Goal: Transaction & Acquisition: Purchase product/service

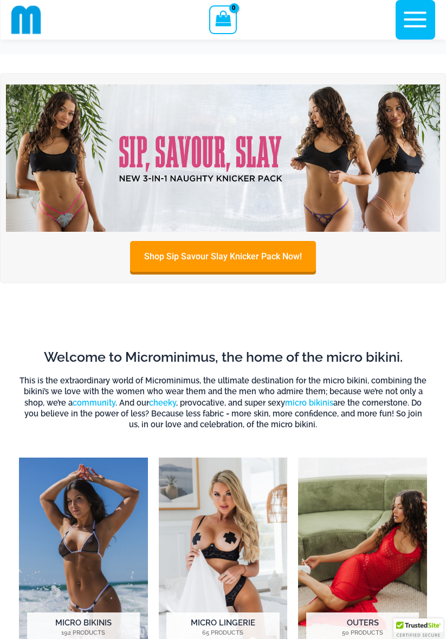
scroll to position [64, 0]
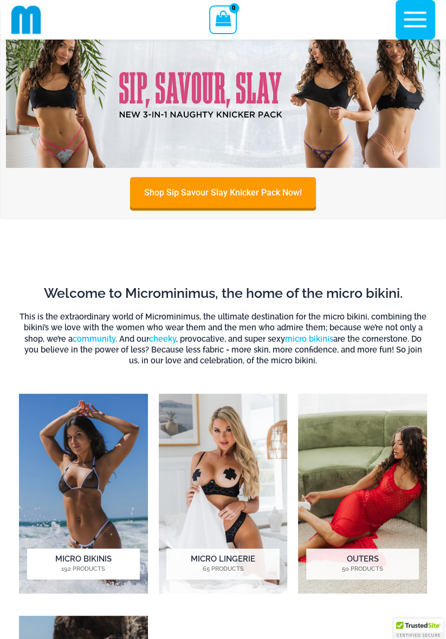
click at [62, 542] on img "Visit product category Micro Bikinis" at bounding box center [83, 494] width 129 height 201
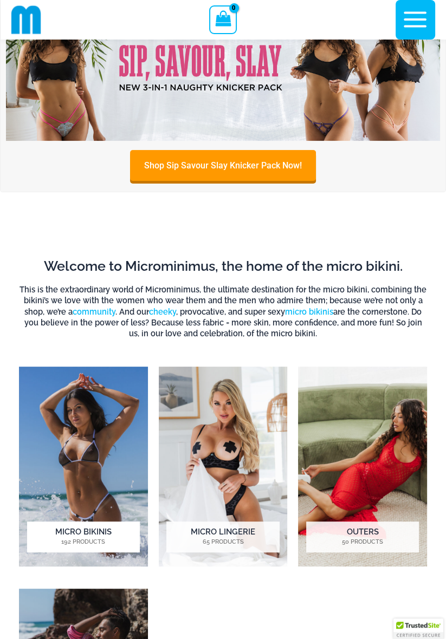
scroll to position [98, 0]
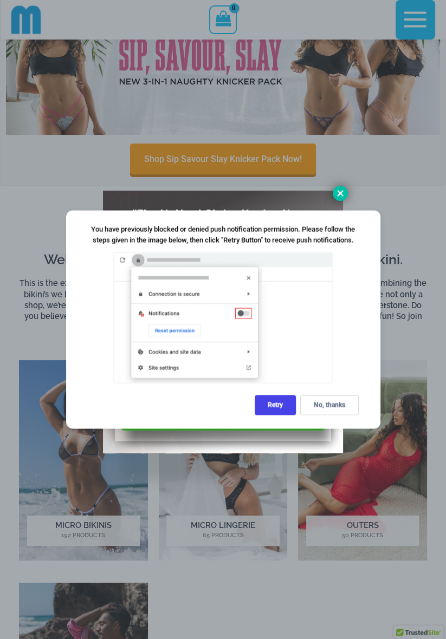
click at [345, 192] on icon at bounding box center [340, 194] width 10 height 10
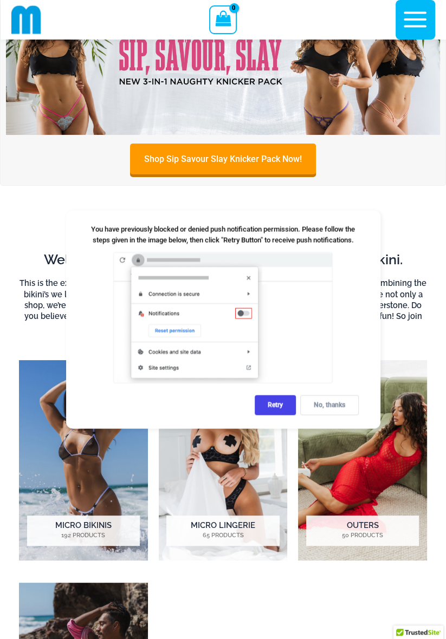
click at [343, 405] on div "No, thanks" at bounding box center [329, 406] width 59 height 20
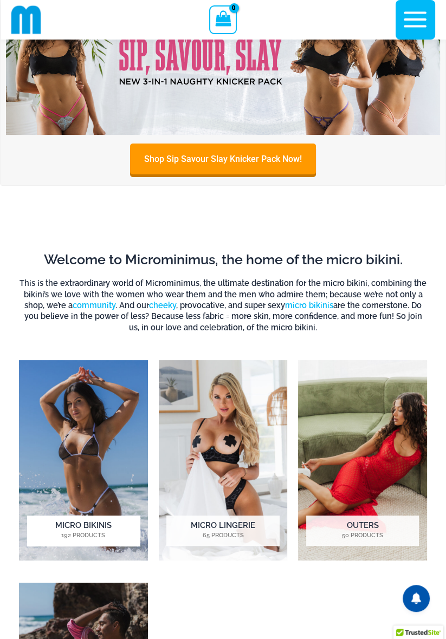
click at [86, 464] on img "Visit product category Micro Bikinis" at bounding box center [83, 460] width 129 height 201
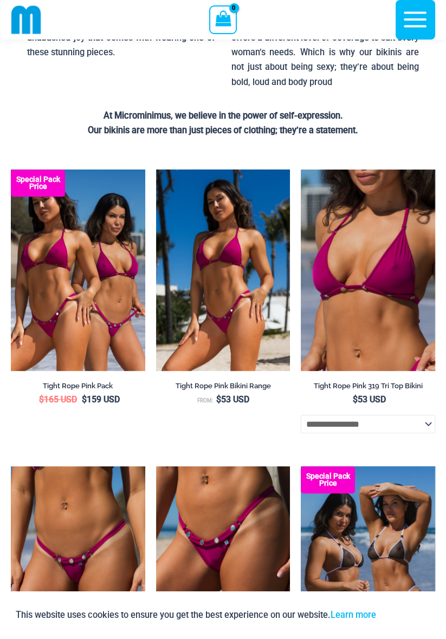
scroll to position [223, 0]
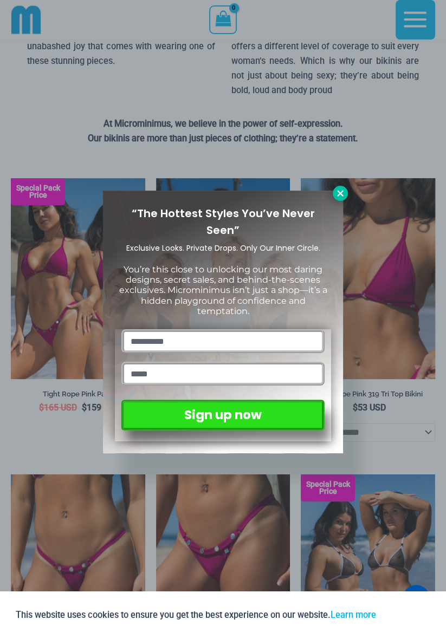
click at [340, 194] on icon at bounding box center [340, 193] width 6 height 6
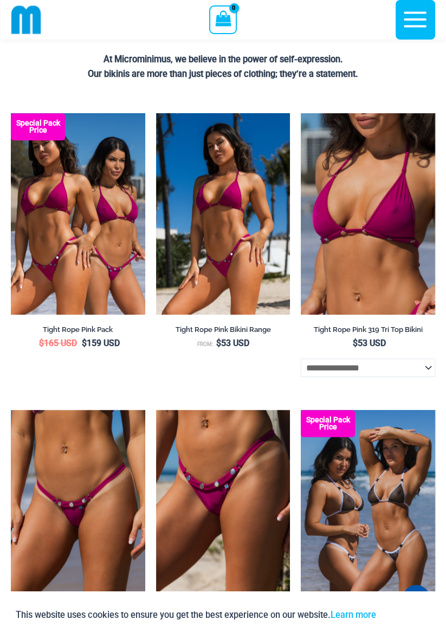
scroll to position [287, 0]
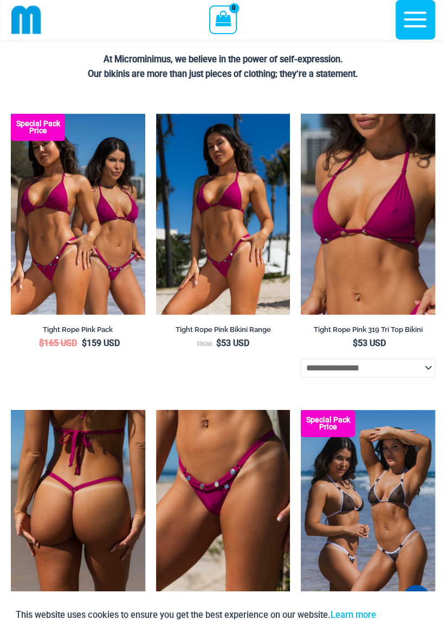
click at [53, 538] on img at bounding box center [78, 510] width 134 height 201
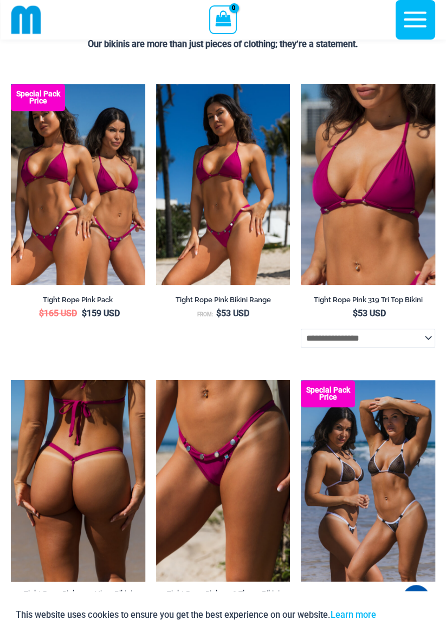
scroll to position [321, 0]
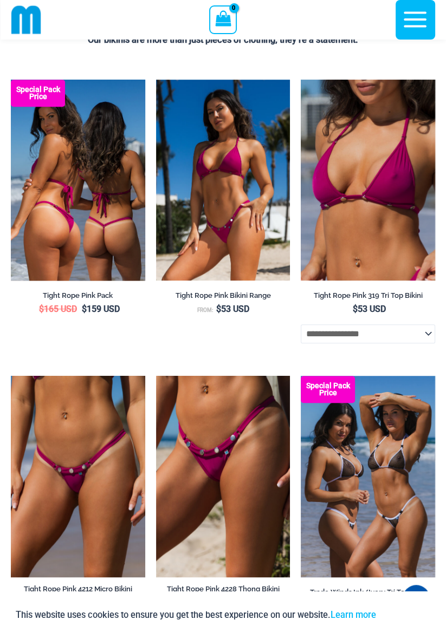
click at [96, 234] on img at bounding box center [78, 180] width 134 height 201
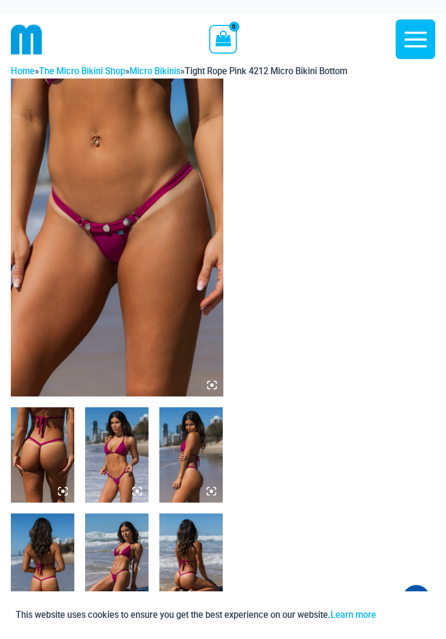
click at [44, 558] on img at bounding box center [42, 561] width 63 height 95
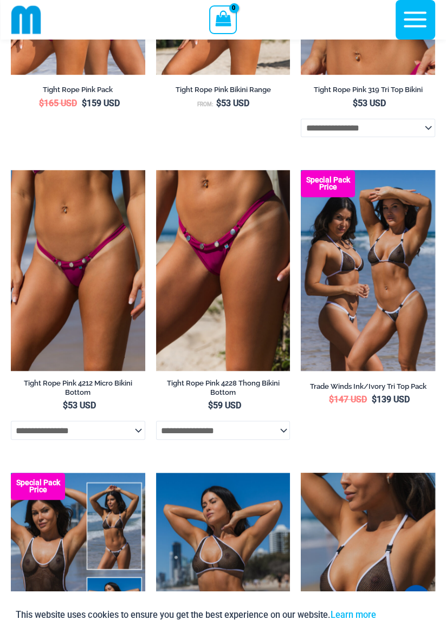
scroll to position [535, 0]
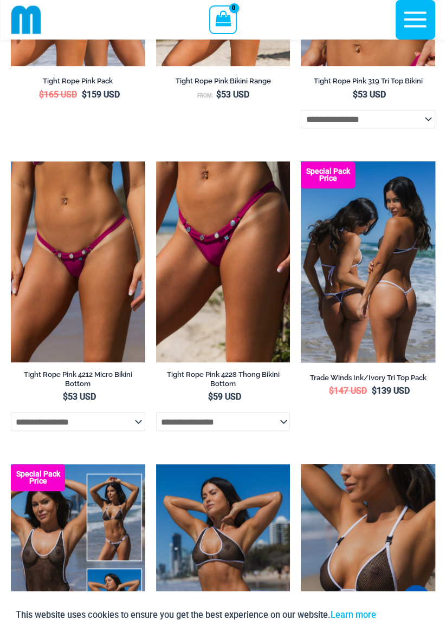
click at [376, 312] on img at bounding box center [368, 263] width 134 height 202
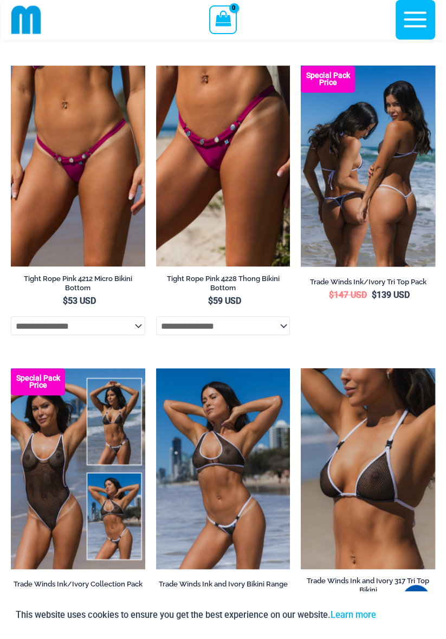
scroll to position [631, 0]
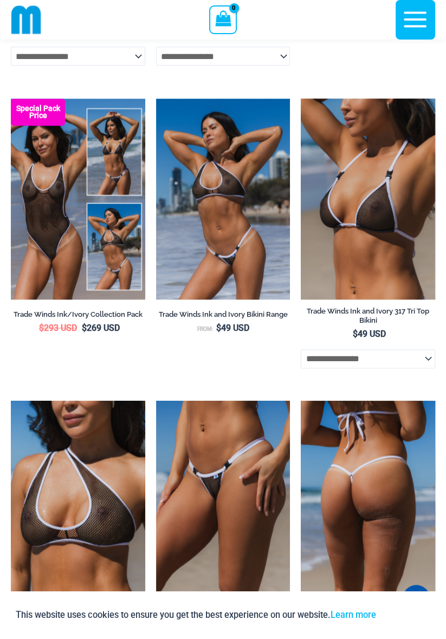
click at [383, 524] on img at bounding box center [368, 502] width 134 height 202
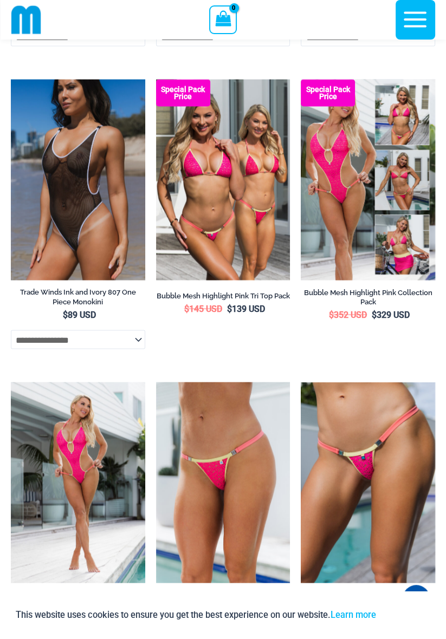
scroll to position [1532, 0]
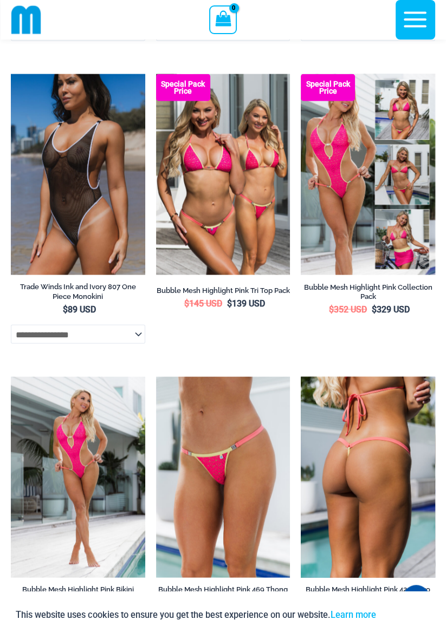
click at [381, 483] on img at bounding box center [368, 478] width 134 height 202
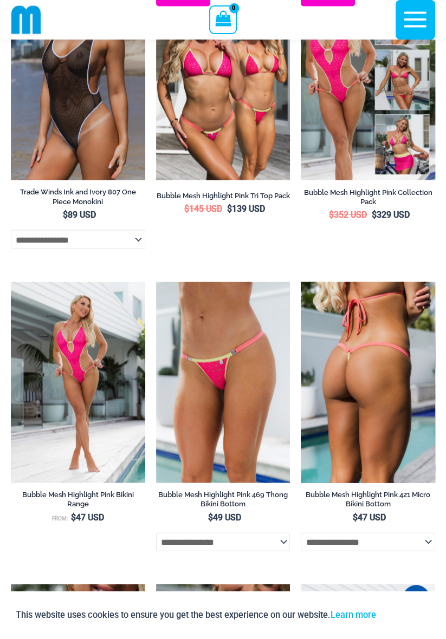
scroll to position [1628, 0]
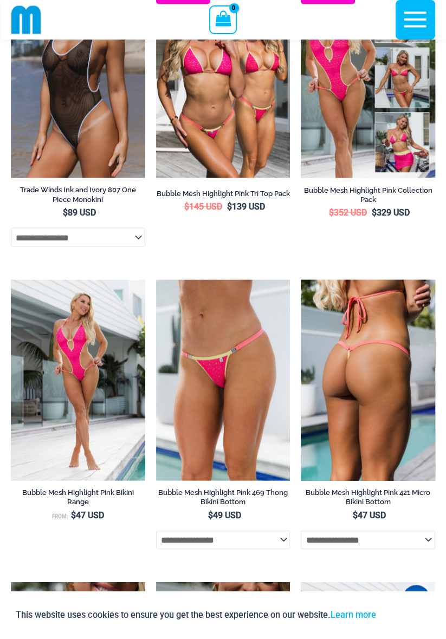
click at [384, 428] on img at bounding box center [368, 381] width 134 height 202
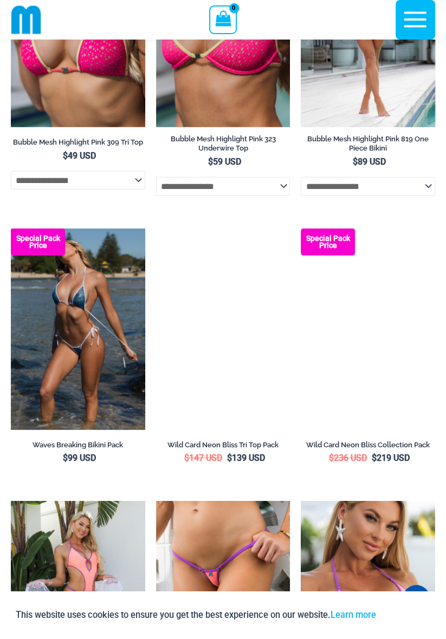
scroll to position [2286, 0]
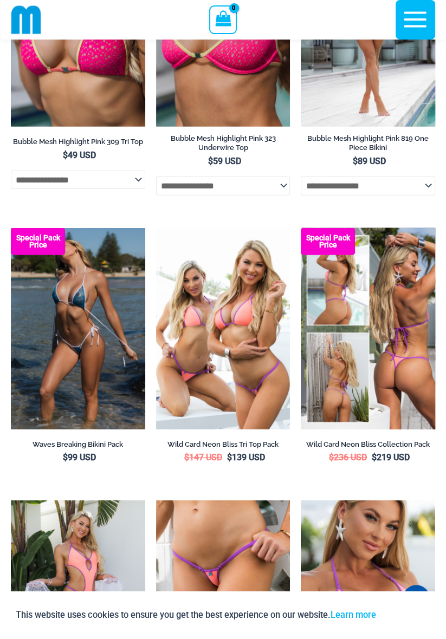
click at [338, 399] on img at bounding box center [368, 329] width 134 height 202
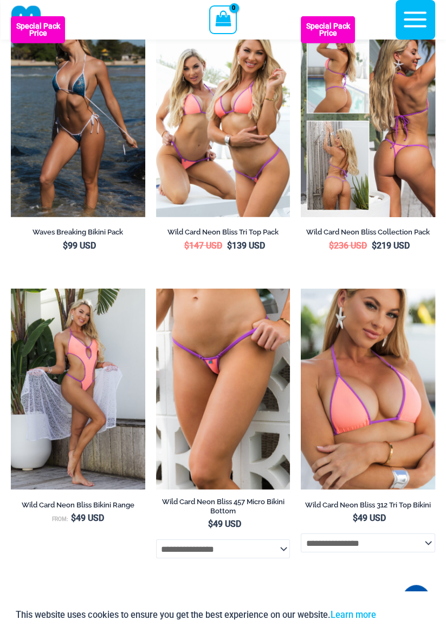
scroll to position [2498, 0]
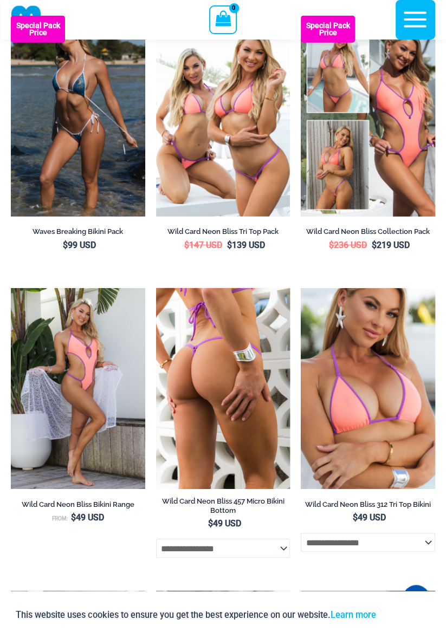
click at [235, 423] on img at bounding box center [223, 389] width 134 height 202
click at [250, 451] on img at bounding box center [223, 389] width 134 height 202
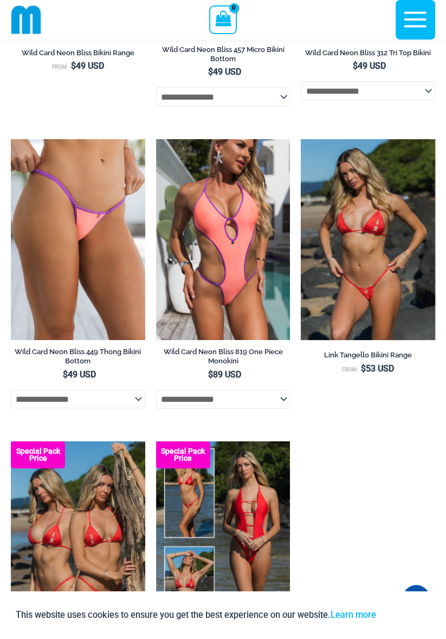
scroll to position [2960, 0]
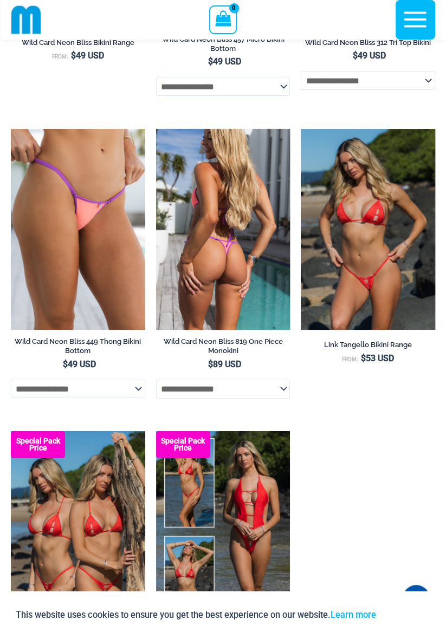
click at [240, 297] on img at bounding box center [223, 230] width 134 height 202
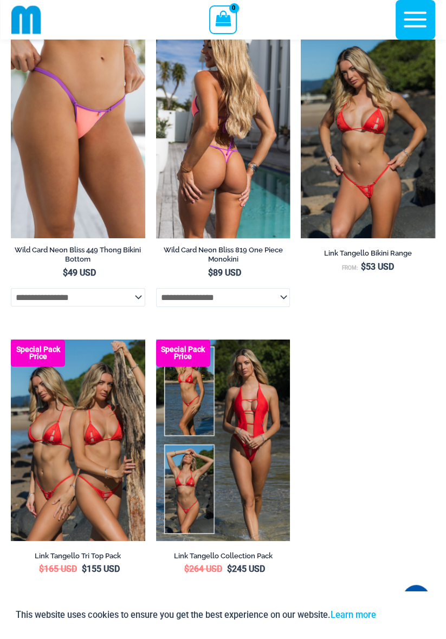
scroll to position [3053, 0]
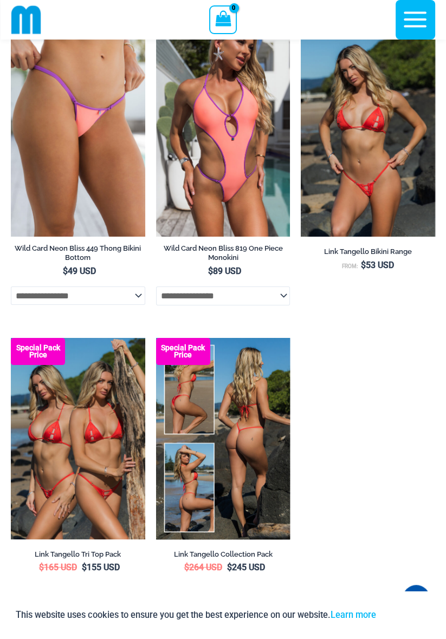
click at [253, 457] on img at bounding box center [223, 439] width 134 height 202
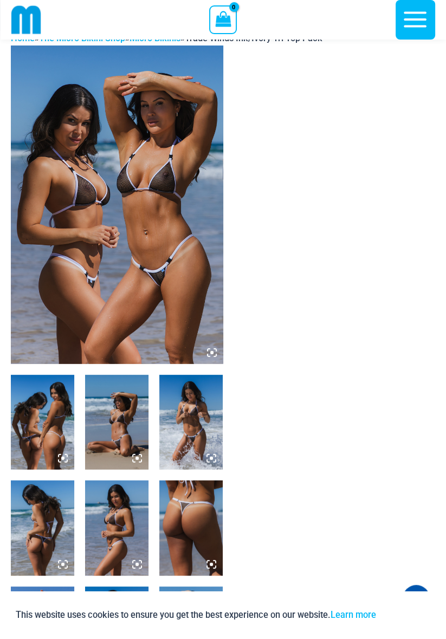
scroll to position [30, 0]
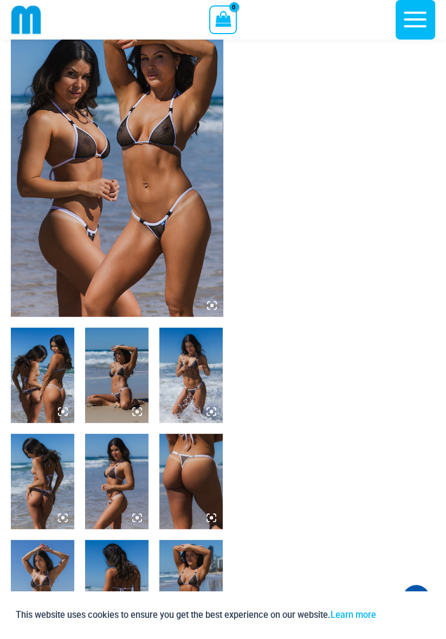
click at [108, 592] on img at bounding box center [116, 587] width 63 height 95
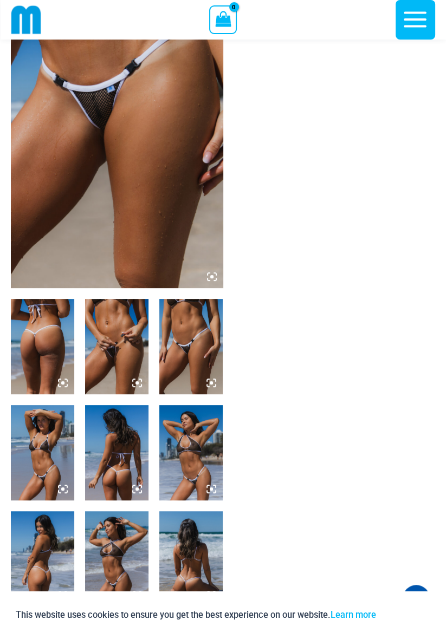
scroll to position [101, 0]
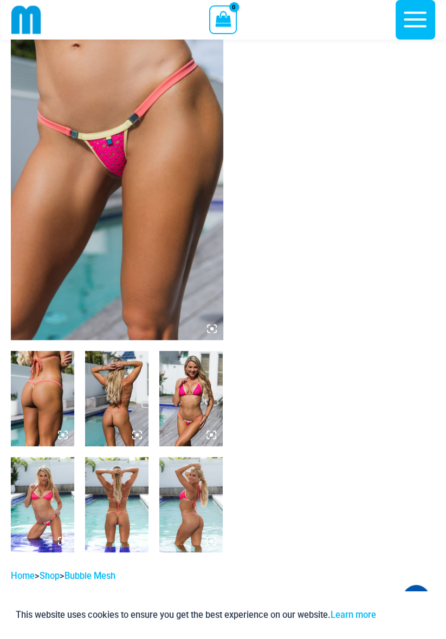
scroll to position [7, 0]
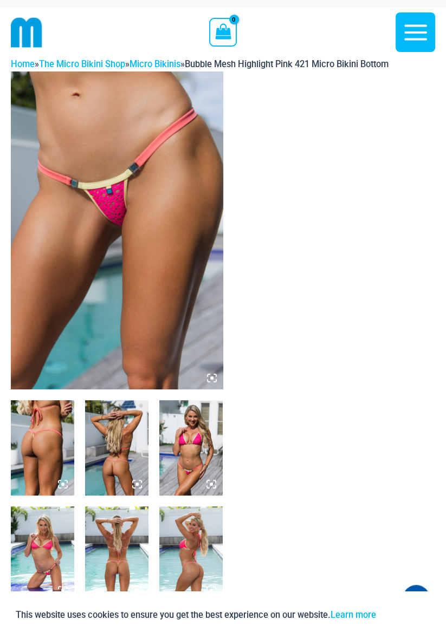
click at [34, 441] on img at bounding box center [42, 447] width 63 height 95
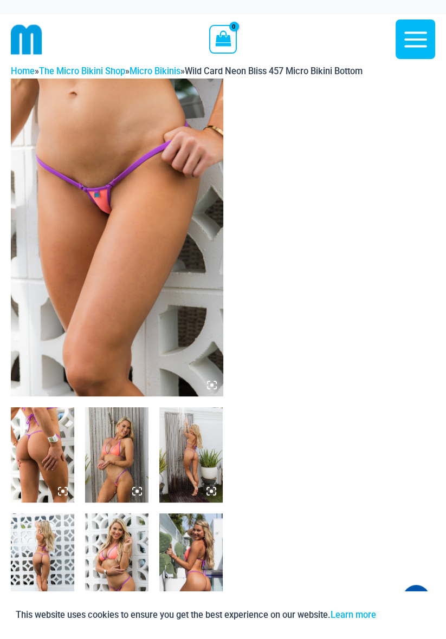
click at [185, 470] on img at bounding box center [190, 455] width 63 height 95
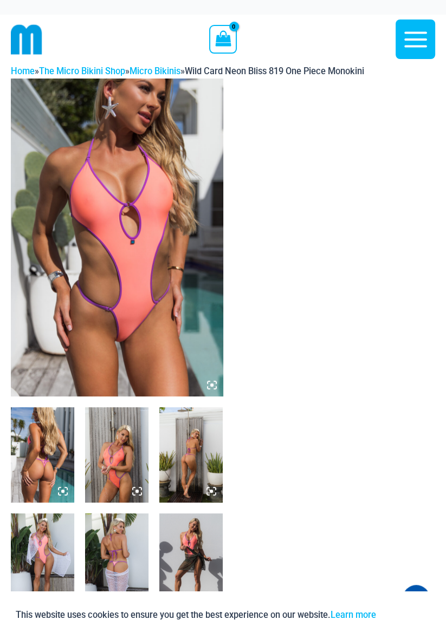
click at [190, 470] on img at bounding box center [190, 455] width 63 height 95
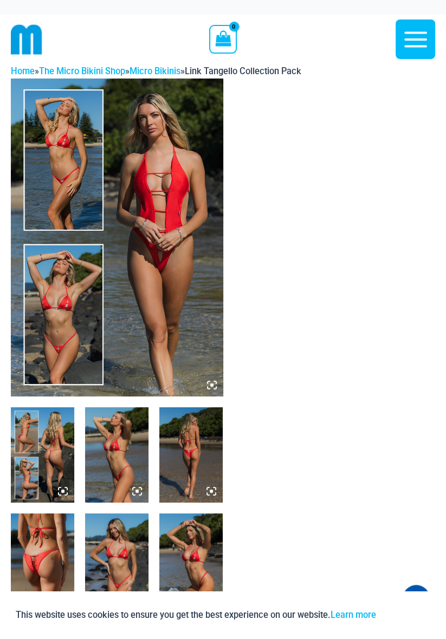
click at [53, 452] on img at bounding box center [42, 455] width 63 height 95
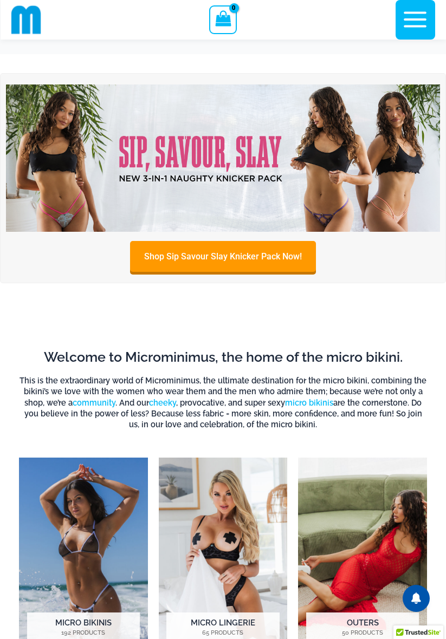
scroll to position [80, 0]
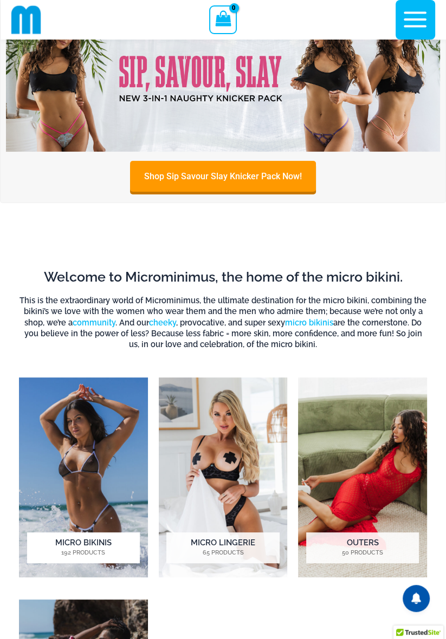
click at [92, 476] on img "Visit product category Micro Bikinis" at bounding box center [83, 478] width 129 height 201
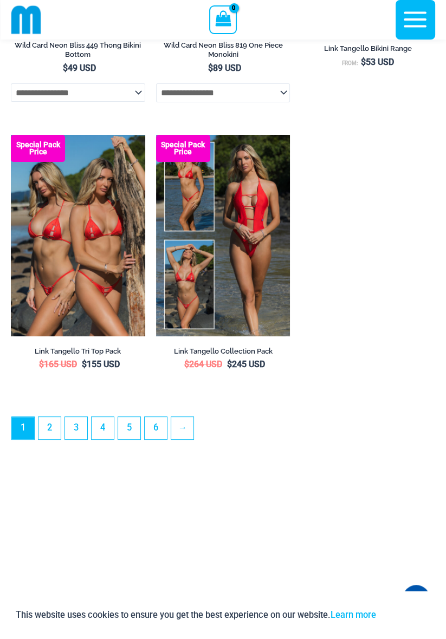
scroll to position [3258, 0]
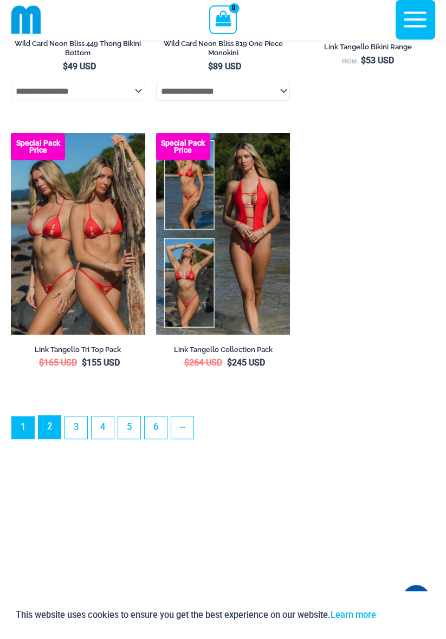
click at [48, 439] on link "2" at bounding box center [49, 427] width 22 height 23
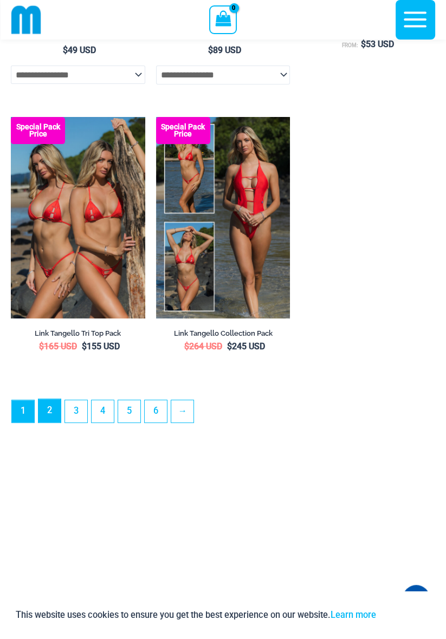
scroll to position [3286, 0]
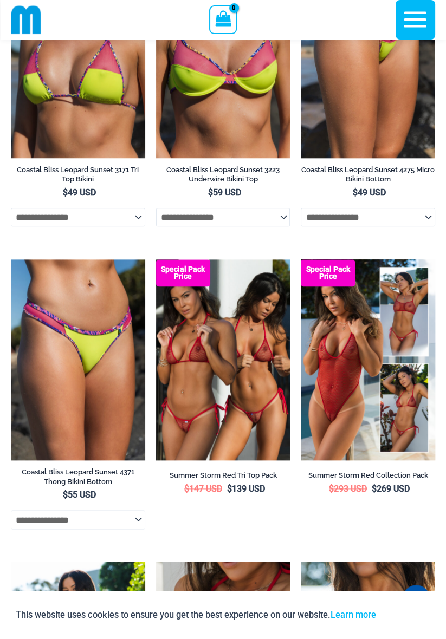
scroll to position [755, 0]
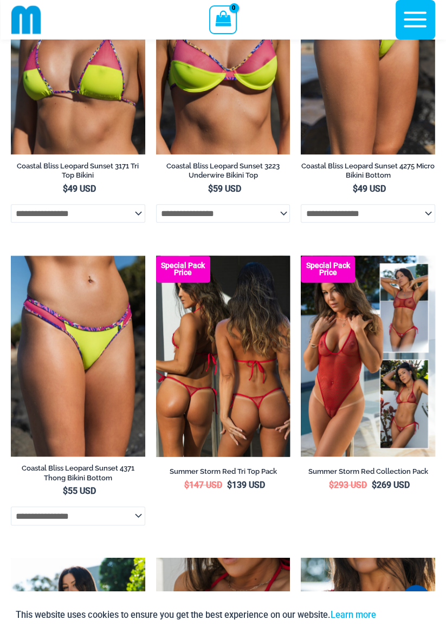
click at [235, 408] on img at bounding box center [223, 357] width 134 height 202
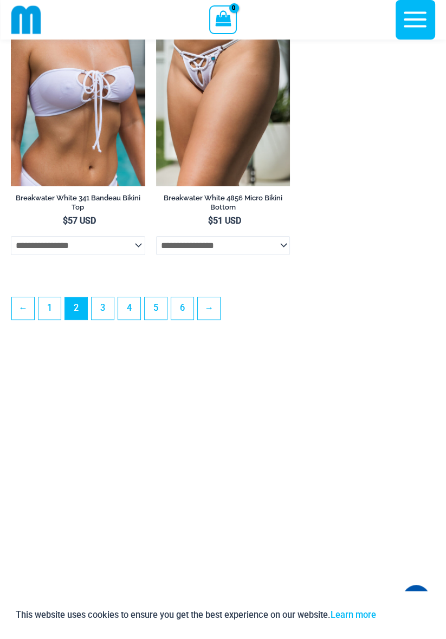
scroll to position [3104, 0]
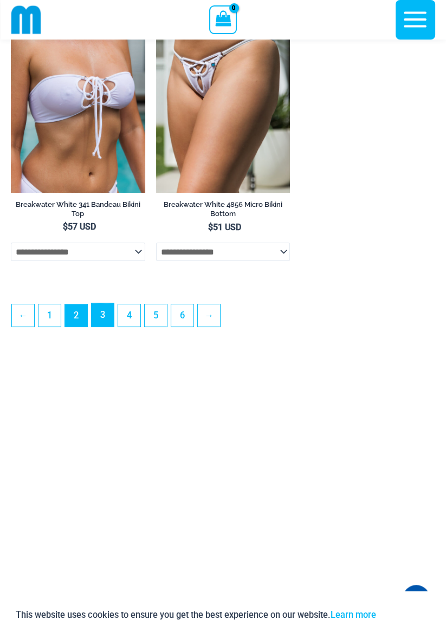
click at [104, 327] on link "3" at bounding box center [103, 314] width 22 height 23
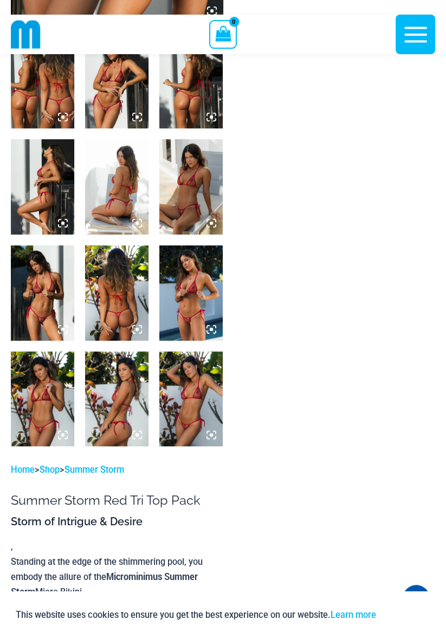
scroll to position [369, 0]
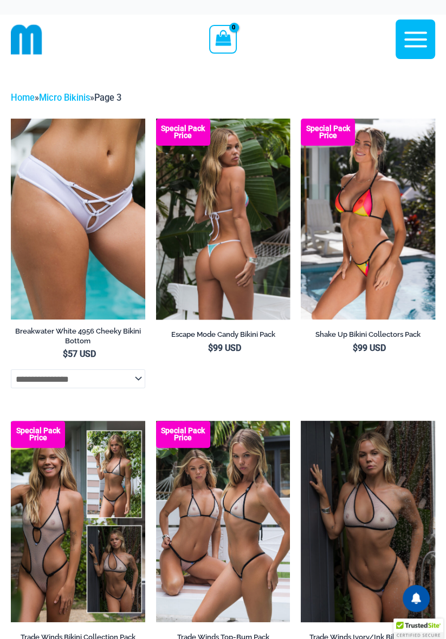
click at [232, 251] on img at bounding box center [223, 220] width 134 height 202
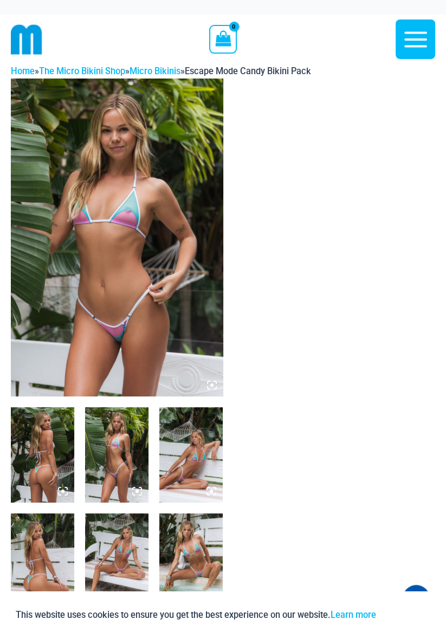
click at [205, 561] on img at bounding box center [190, 561] width 63 height 95
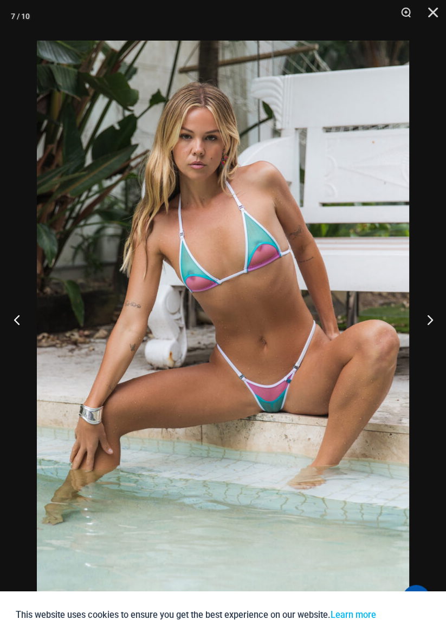
click at [25, 320] on button "Previous" at bounding box center [20, 320] width 41 height 54
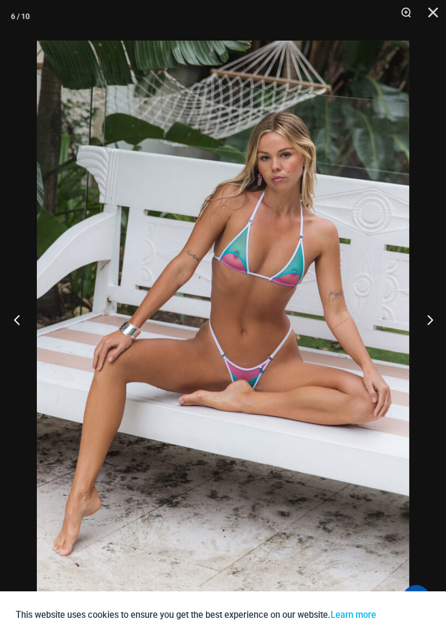
click at [18, 320] on button "Previous" at bounding box center [20, 320] width 41 height 54
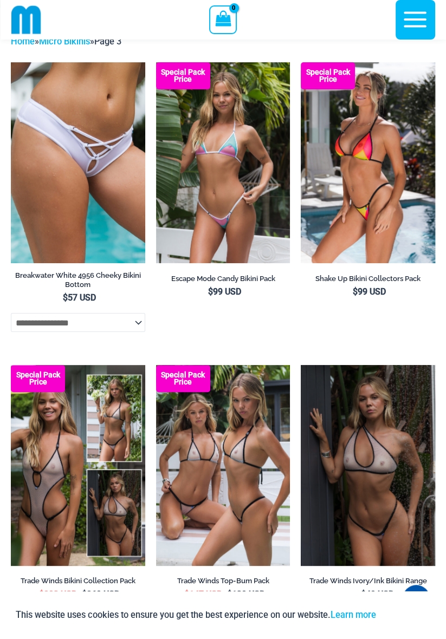
scroll to position [7, 0]
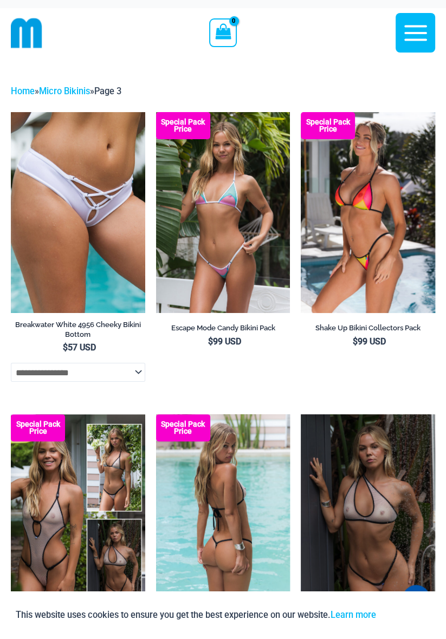
click at [230, 534] on img at bounding box center [223, 516] width 134 height 202
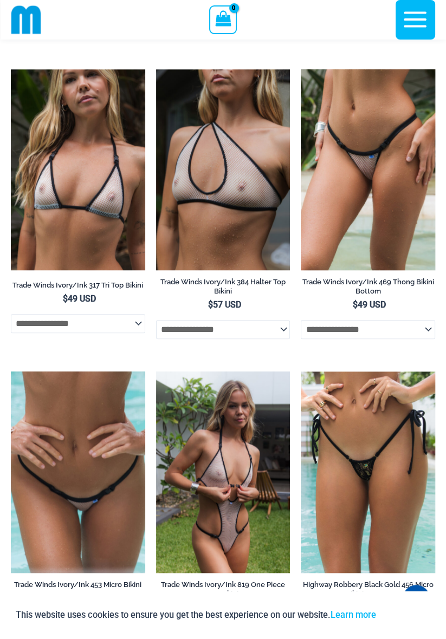
scroll to position [618, 0]
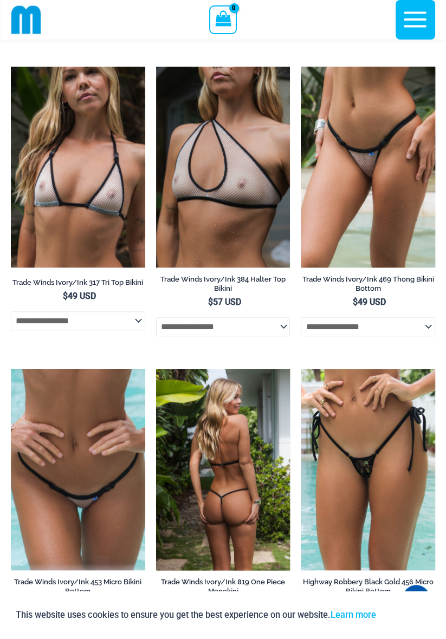
click at [238, 527] on img at bounding box center [223, 470] width 134 height 202
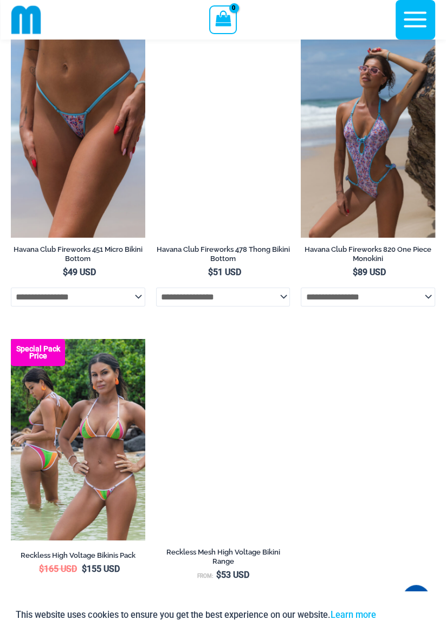
scroll to position [2737, 0]
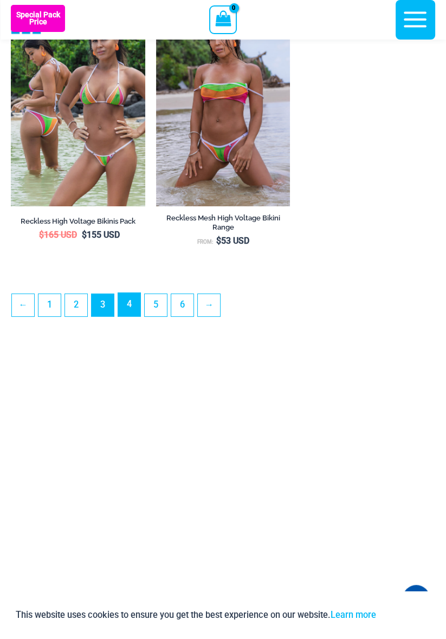
click at [129, 314] on link "4" at bounding box center [129, 304] width 22 height 23
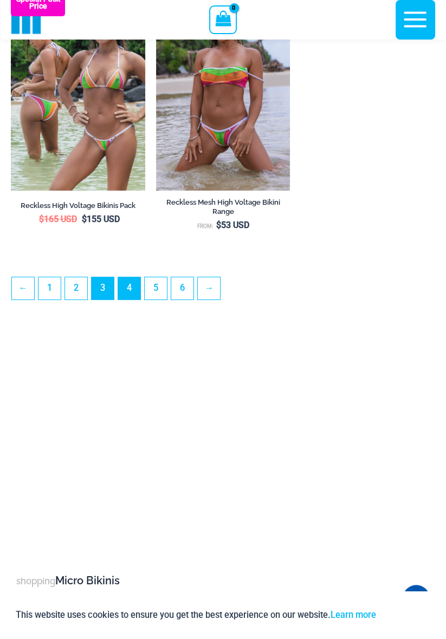
scroll to position [3105, 0]
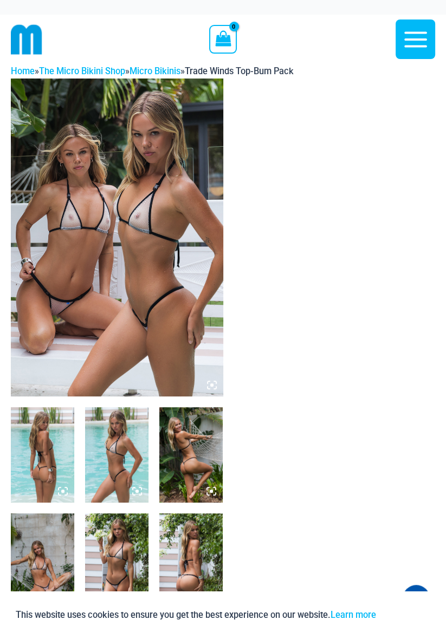
click at [127, 465] on img at bounding box center [116, 455] width 63 height 95
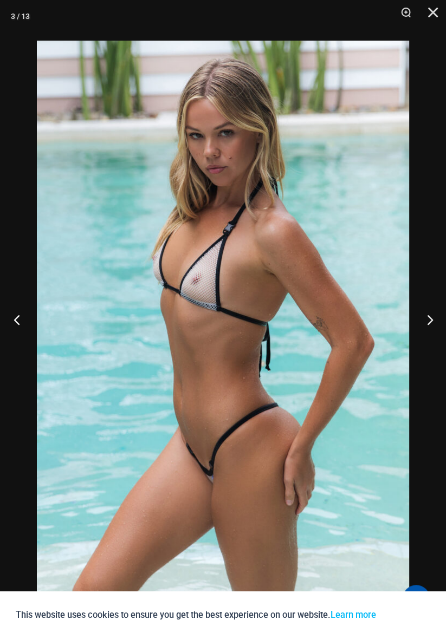
click at [20, 318] on button "Previous" at bounding box center [20, 320] width 41 height 54
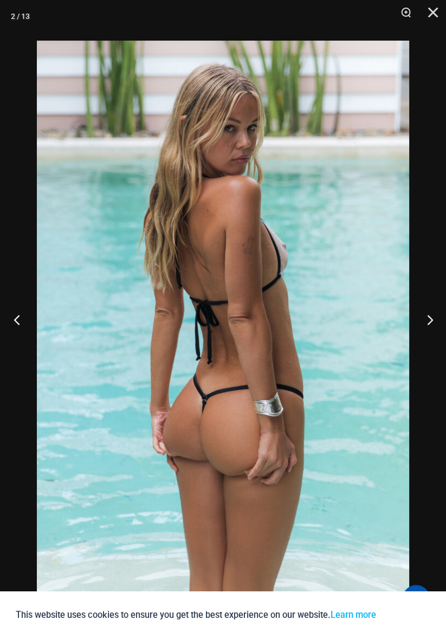
click at [24, 314] on button "Previous" at bounding box center [20, 320] width 41 height 54
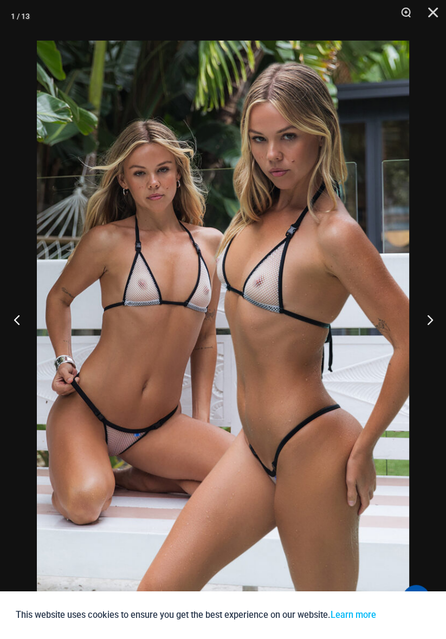
click at [23, 318] on button "Previous" at bounding box center [20, 320] width 41 height 54
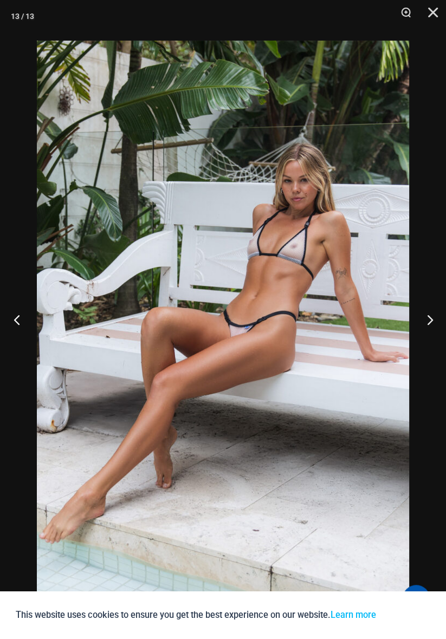
click at [25, 320] on button "Previous" at bounding box center [20, 320] width 41 height 54
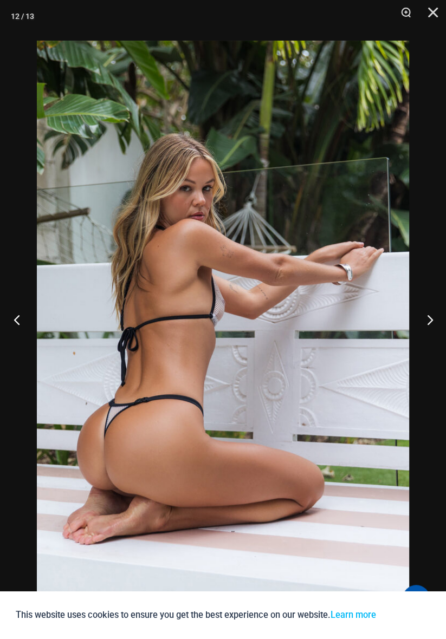
click at [23, 321] on button "Previous" at bounding box center [20, 320] width 41 height 54
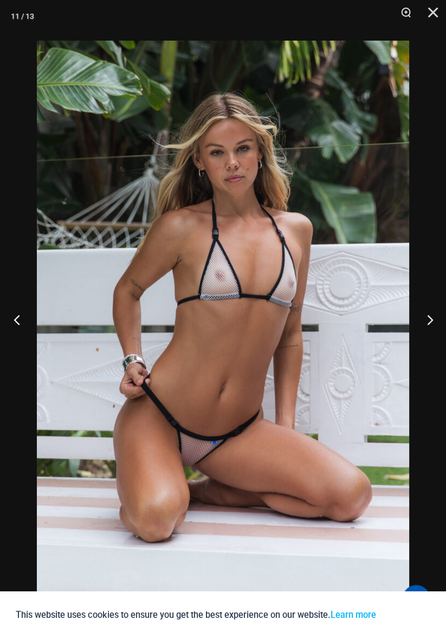
click at [22, 321] on button "Previous" at bounding box center [20, 320] width 41 height 54
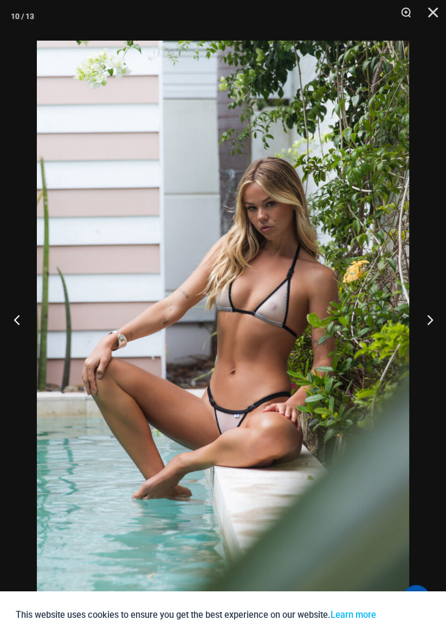
click at [25, 324] on button "Previous" at bounding box center [20, 320] width 41 height 54
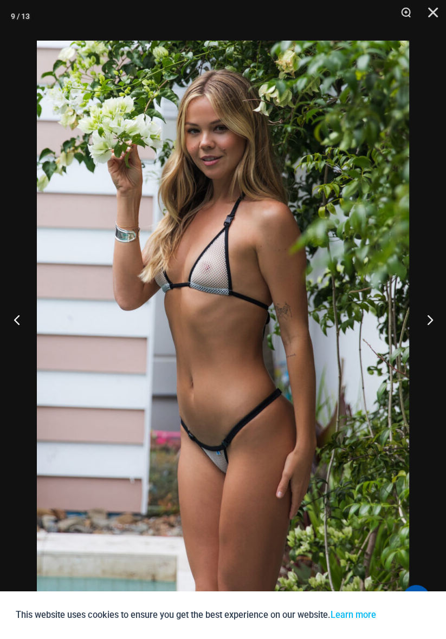
click at [20, 323] on button "Previous" at bounding box center [20, 320] width 41 height 54
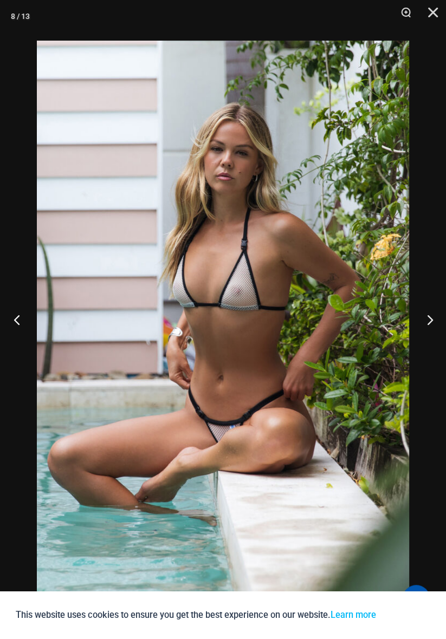
click at [21, 326] on button "Previous" at bounding box center [20, 320] width 41 height 54
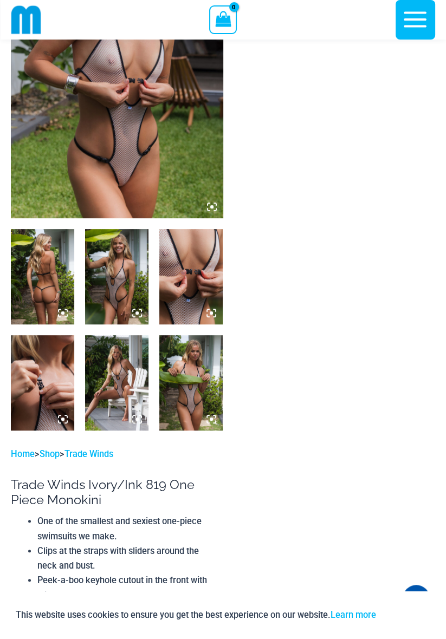
scroll to position [170, 0]
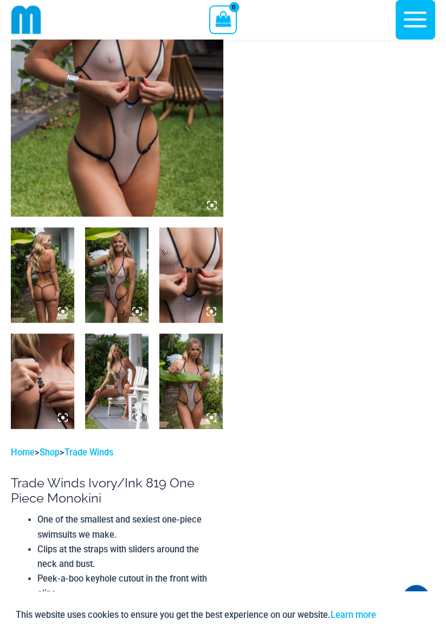
click at [105, 384] on img at bounding box center [116, 381] width 63 height 95
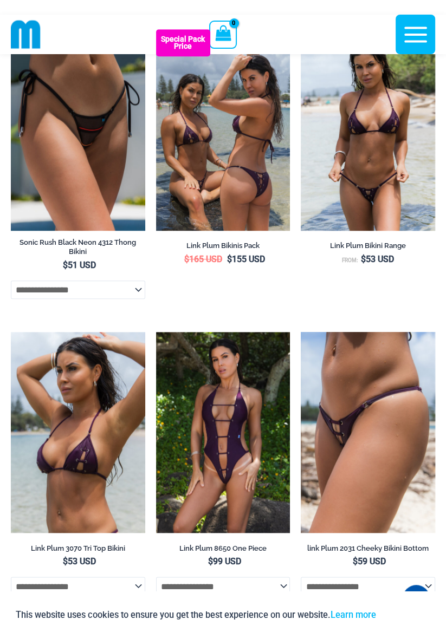
scroll to position [688, 0]
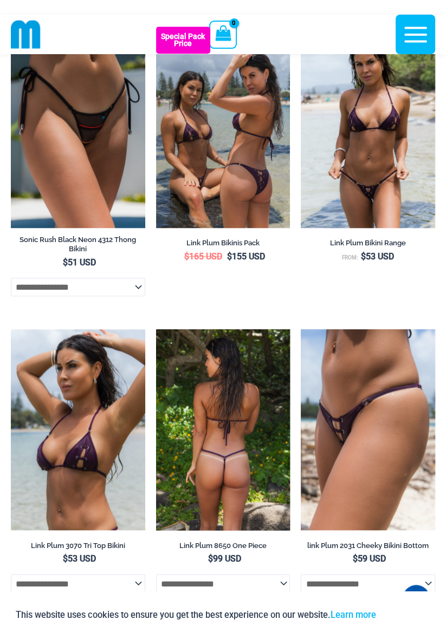
click at [225, 481] on img at bounding box center [223, 431] width 134 height 202
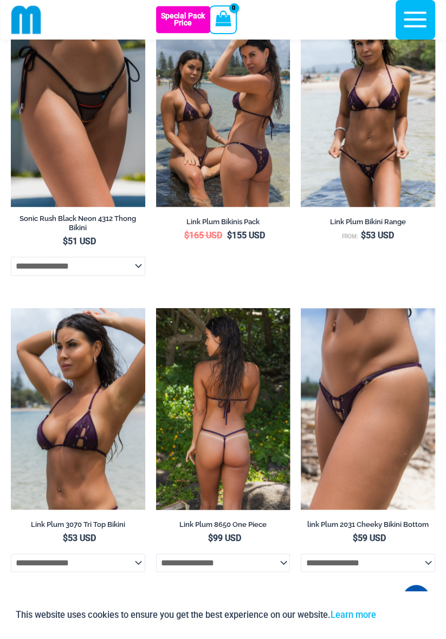
scroll to position [722, 0]
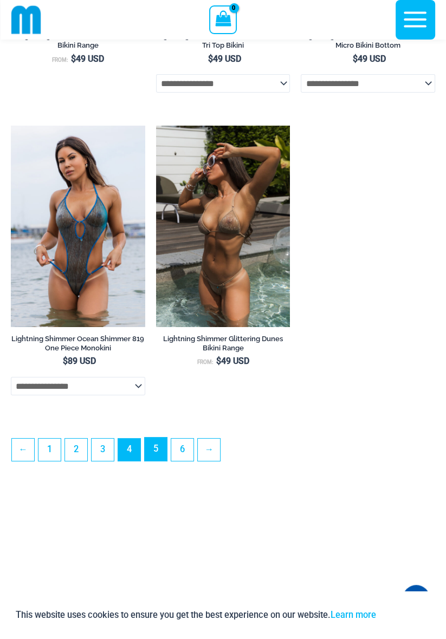
click at [157, 461] on link "5" at bounding box center [156, 449] width 22 height 23
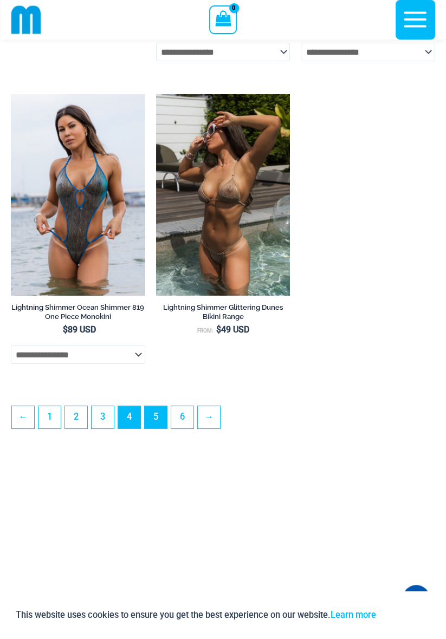
scroll to position [3022, 0]
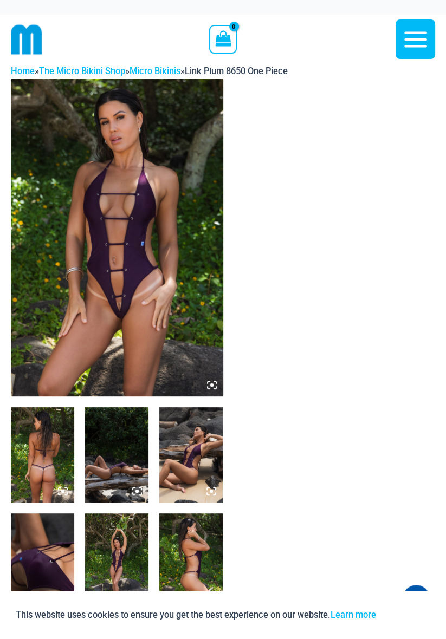
click at [135, 284] on img at bounding box center [117, 238] width 212 height 318
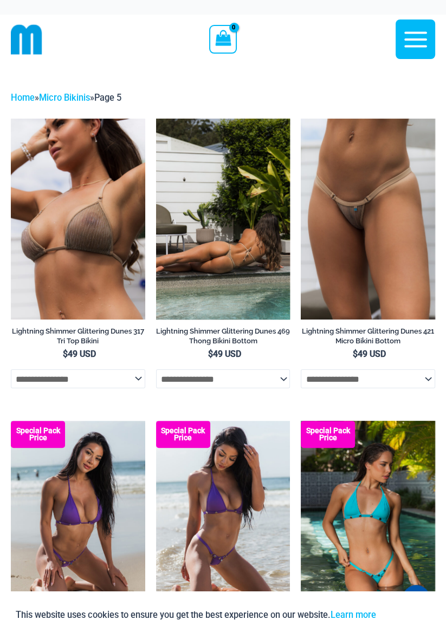
click at [230, 253] on img at bounding box center [223, 220] width 134 height 202
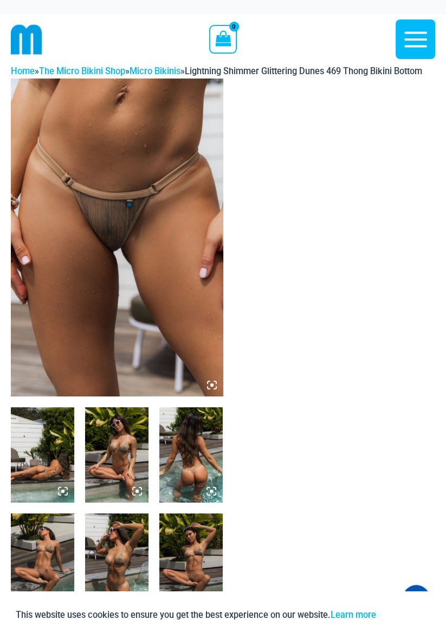
click at [139, 259] on img at bounding box center [117, 238] width 212 height 318
